Goal: Entertainment & Leisure: Consume media (video, audio)

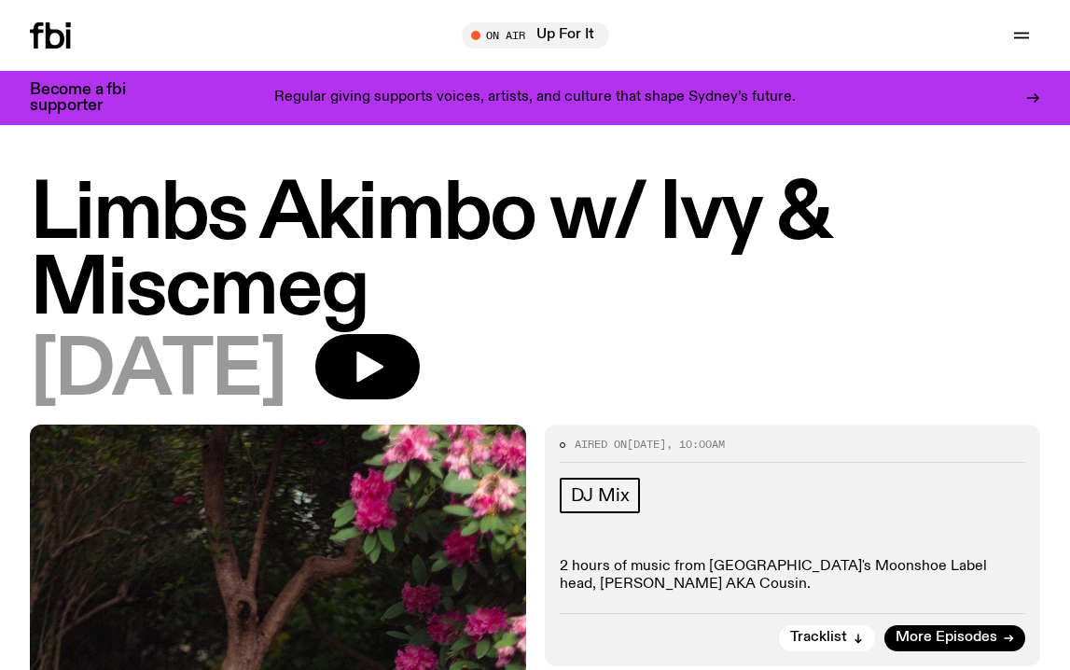
click at [739, 280] on h1 "Limbs Akimbo w/ Ivy & Miscmeg" at bounding box center [535, 252] width 1010 height 151
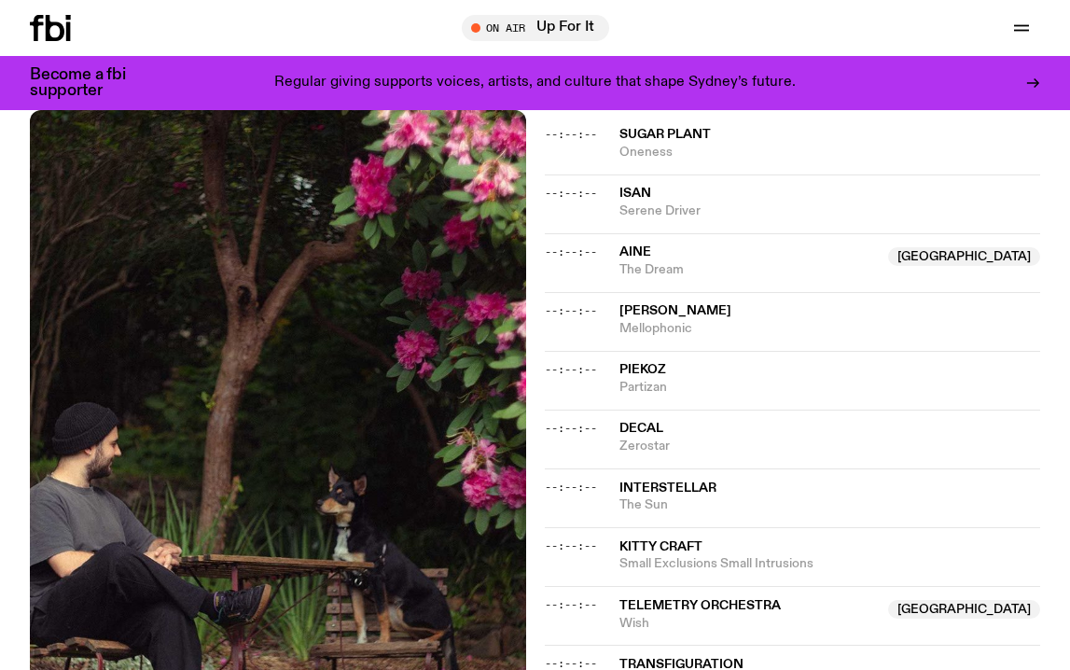
scroll to position [620, 0]
